Goal: Obtain resource: Download file/media

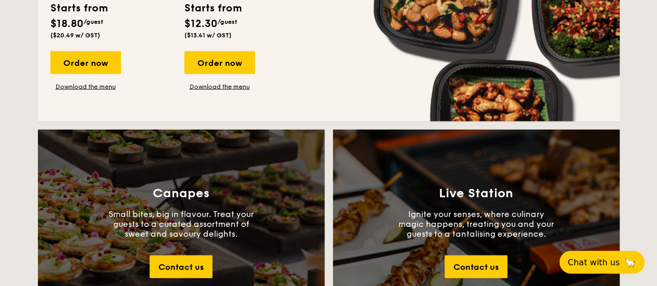
scroll to position [1143, 0]
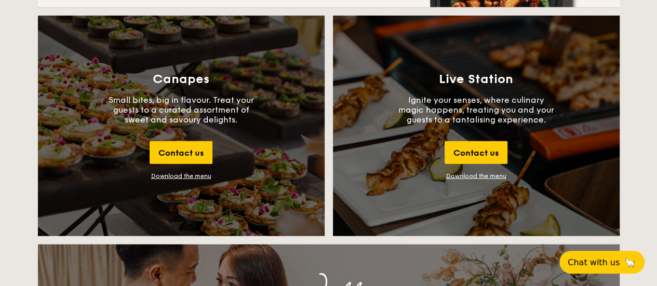
click at [181, 174] on div "Download the menu" at bounding box center [181, 175] width 60 height 7
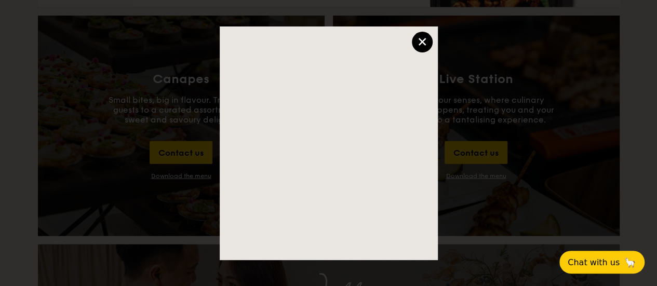
click at [423, 45] on div "×" at bounding box center [422, 42] width 21 height 21
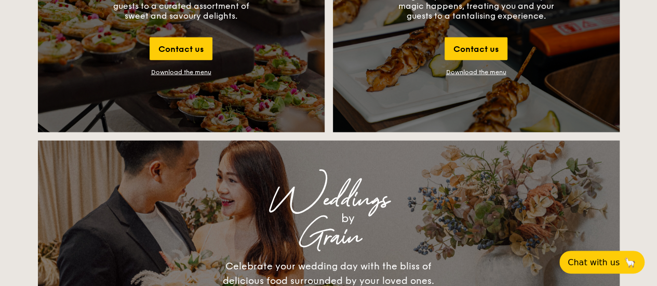
click at [252, 126] on div "Canapes Small bites, big in flavour. Treat your guests to a curated assortment …" at bounding box center [181, 22] width 287 height 221
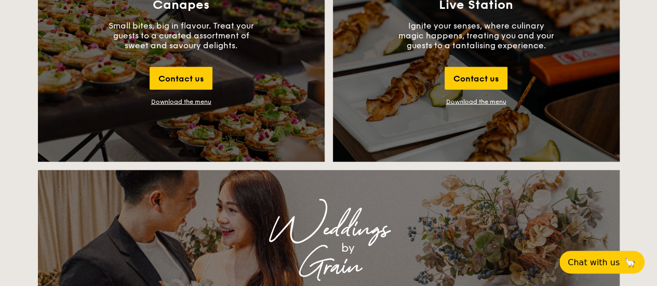
scroll to position [1195, 0]
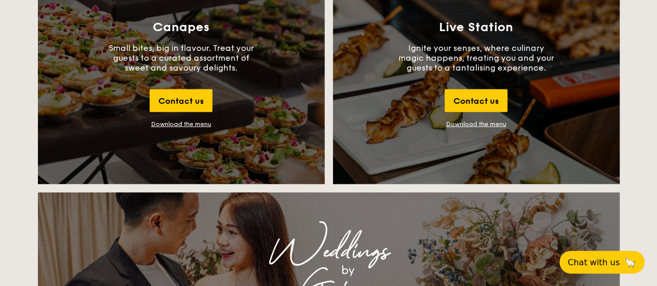
click at [190, 123] on div "Download the menu" at bounding box center [181, 124] width 60 height 7
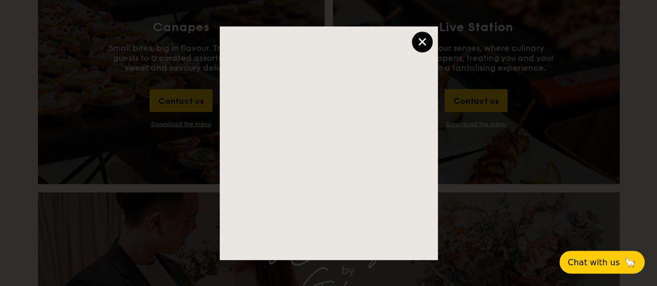
click at [428, 46] on div "×" at bounding box center [422, 42] width 21 height 21
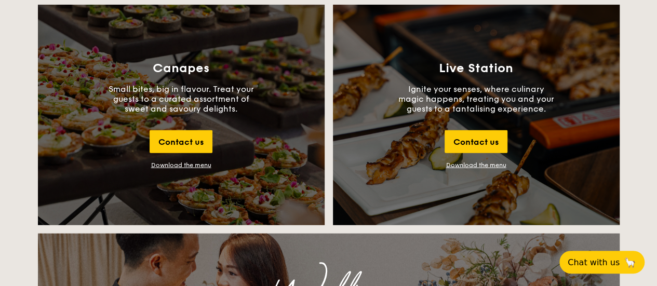
scroll to position [1039, 0]
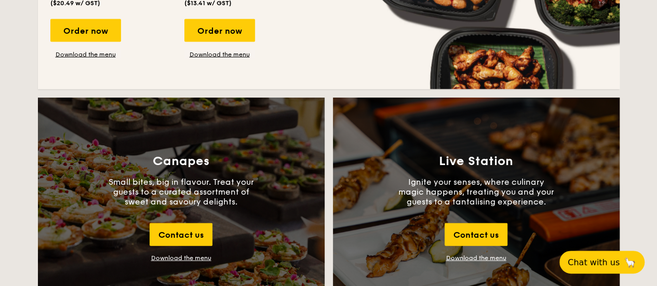
scroll to position [987, 0]
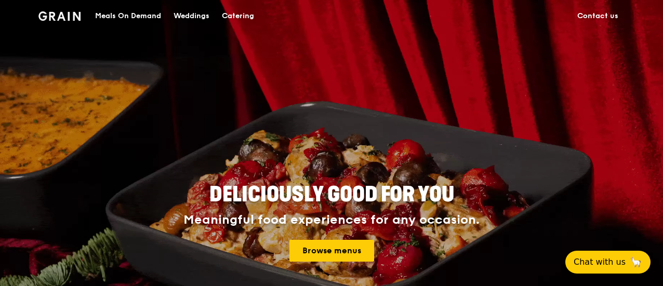
click at [228, 14] on div "Catering" at bounding box center [238, 16] width 32 height 31
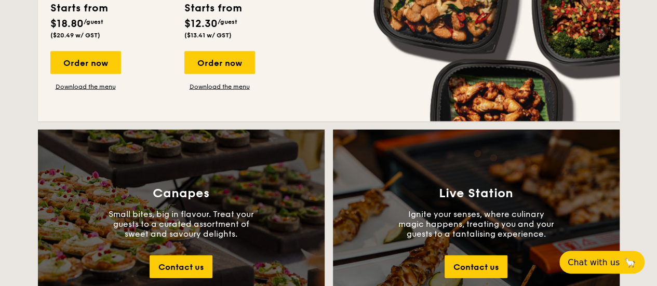
scroll to position [1247, 0]
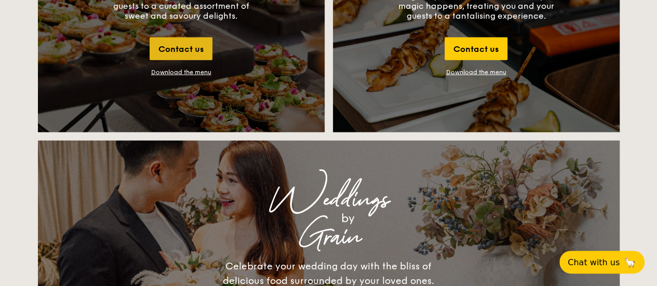
click at [194, 50] on div "Contact us" at bounding box center [181, 48] width 63 height 23
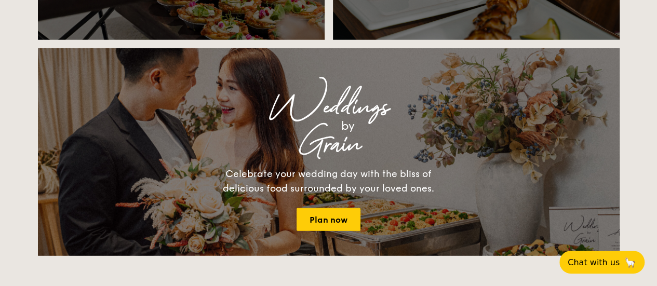
scroll to position [1337, 0]
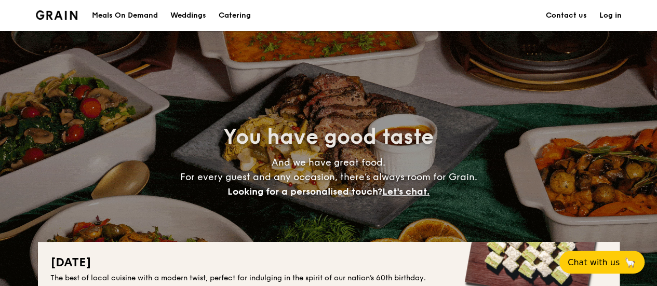
click at [243, 14] on h1 "Catering" at bounding box center [235, 15] width 32 height 31
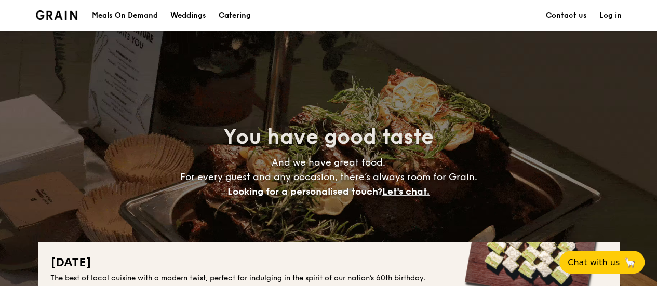
click at [607, 15] on link "Log in" at bounding box center [610, 15] width 22 height 31
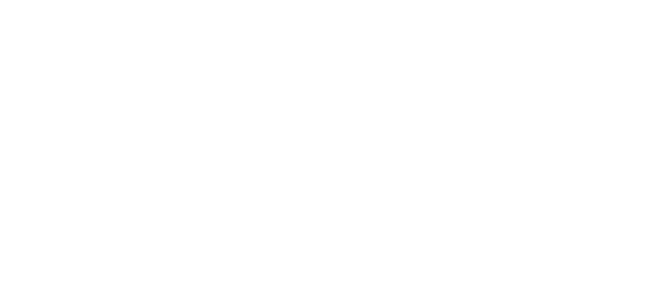
click at [244, 4] on html at bounding box center [332, 2] width 665 height 4
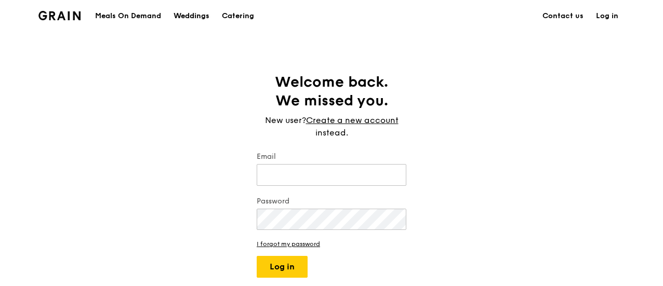
click at [189, 16] on div "Weddings" at bounding box center [192, 16] width 36 height 31
click at [235, 14] on div "Catering" at bounding box center [238, 16] width 32 height 31
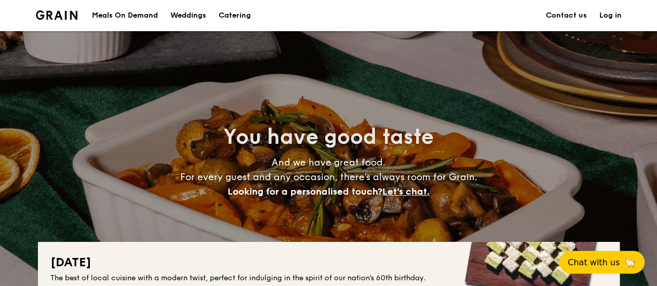
click at [231, 15] on h1 "Catering" at bounding box center [235, 15] width 32 height 31
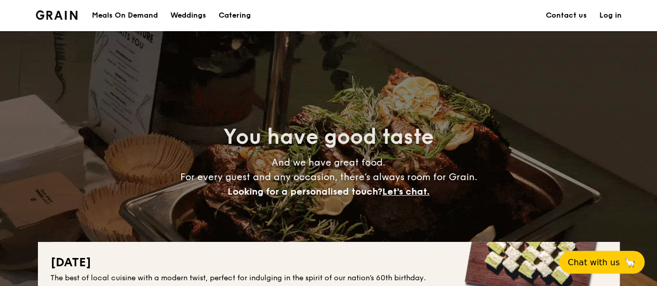
click at [144, 15] on div "Meals On Demand" at bounding box center [125, 15] width 66 height 31
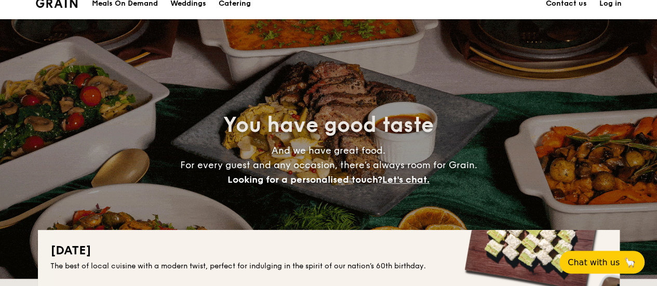
scroll to position [228, 0]
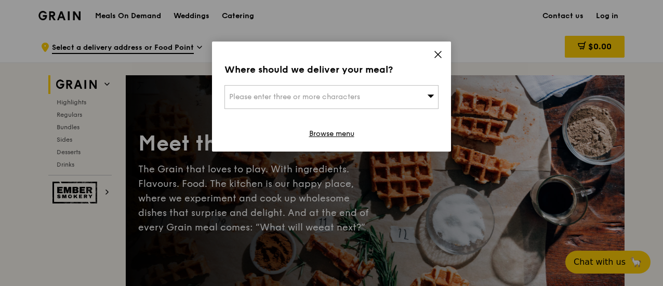
click at [436, 51] on icon at bounding box center [437, 54] width 9 height 9
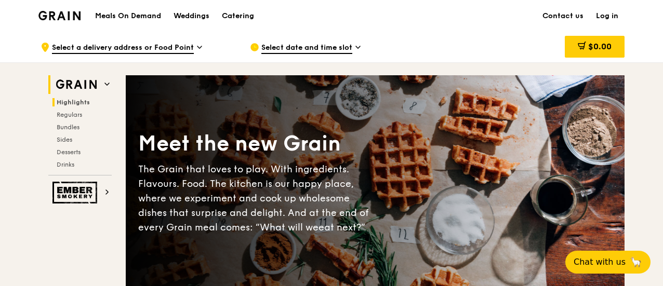
click at [70, 104] on span "Highlights" at bounding box center [73, 102] width 33 height 7
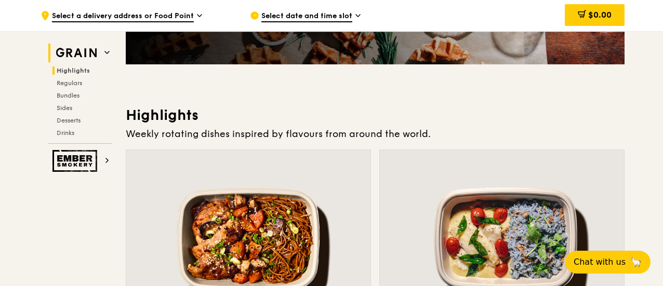
scroll to position [190, 0]
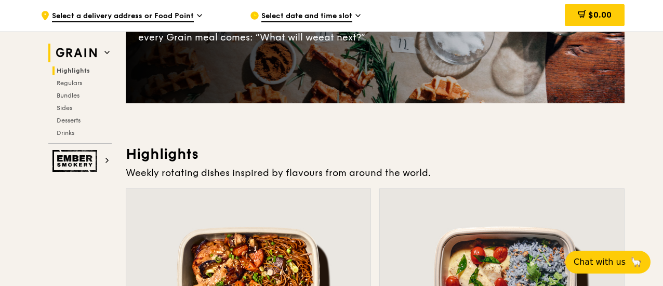
click at [106, 50] on icon at bounding box center [106, 52] width 5 height 5
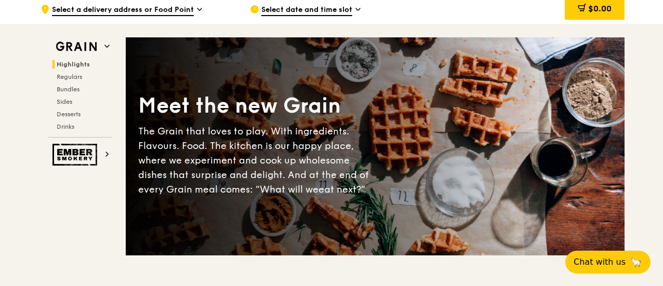
scroll to position [0, 0]
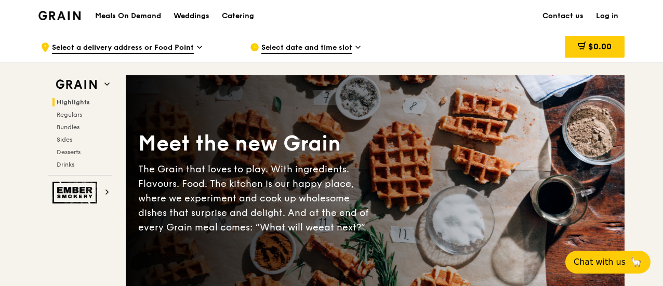
drag, startPoint x: 161, startPoint y: 17, endPoint x: 190, endPoint y: 13, distance: 29.3
click at [161, 16] on h1 "Meals On Demand" at bounding box center [128, 16] width 66 height 10
click at [246, 16] on div "Catering" at bounding box center [238, 16] width 32 height 31
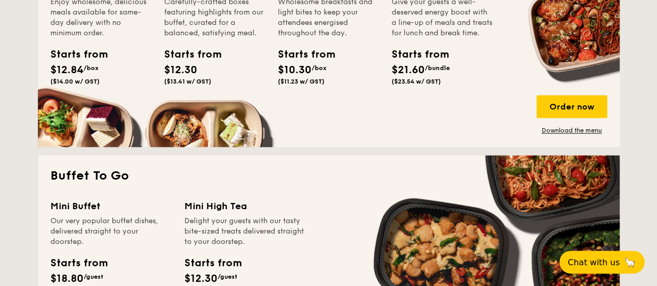
scroll to position [883, 0]
